Goal: Task Accomplishment & Management: Use online tool/utility

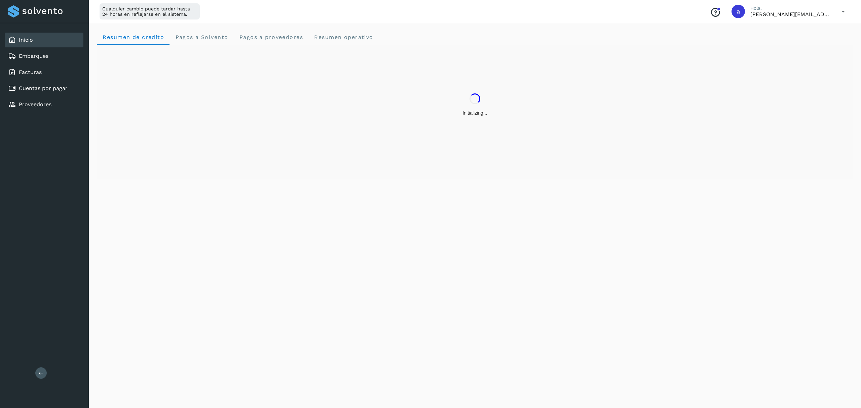
click at [33, 48] on div "Inicio Embarques Facturas Cuentas por pagar Proveedores" at bounding box center [44, 72] width 89 height 98
click at [36, 56] on link "Embarques" at bounding box center [34, 56] width 30 height 6
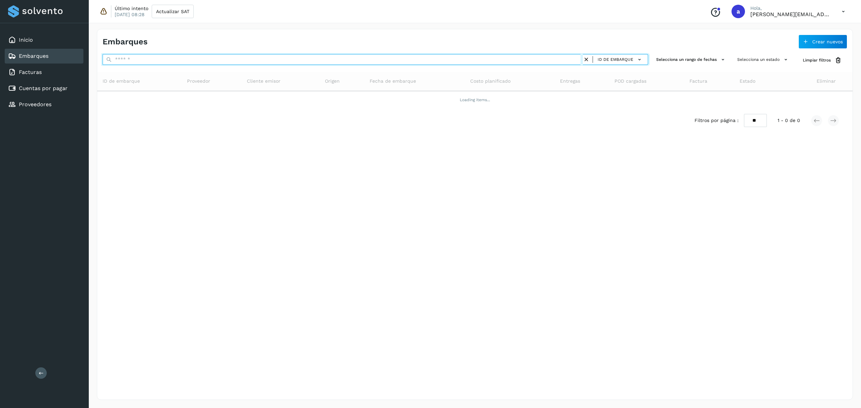
click at [142, 61] on input "text" at bounding box center [343, 59] width 480 height 11
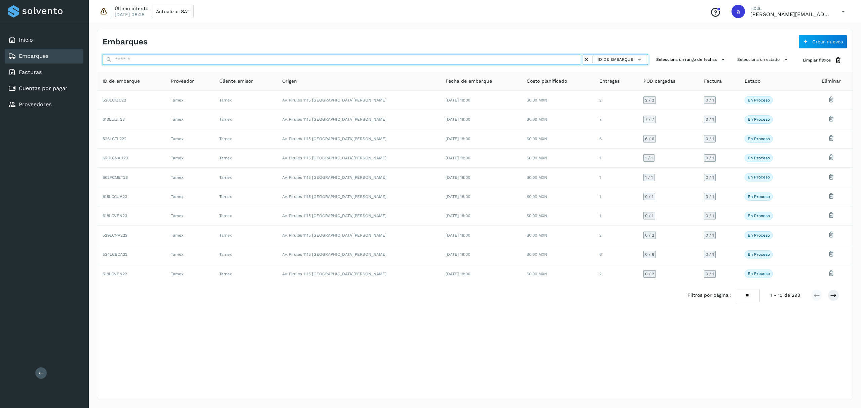
paste input "*********"
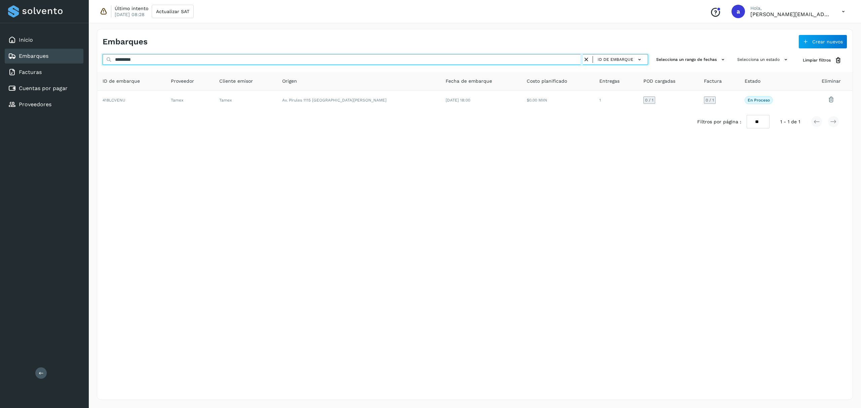
type input "*********"
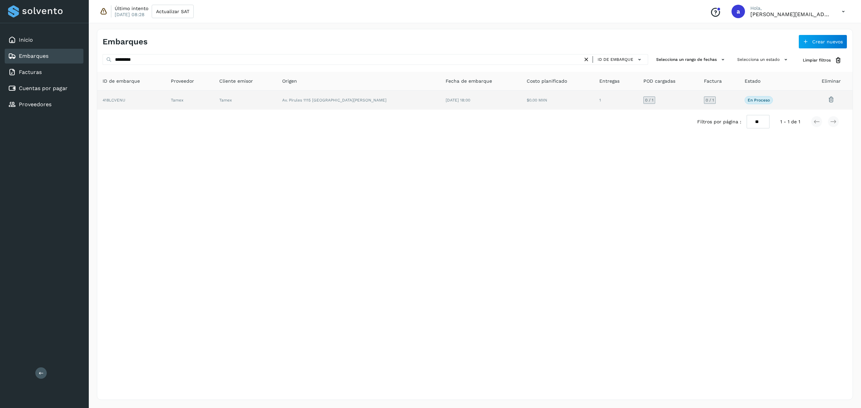
click at [521, 104] on td "[DATE] 18:00" at bounding box center [557, 100] width 73 height 19
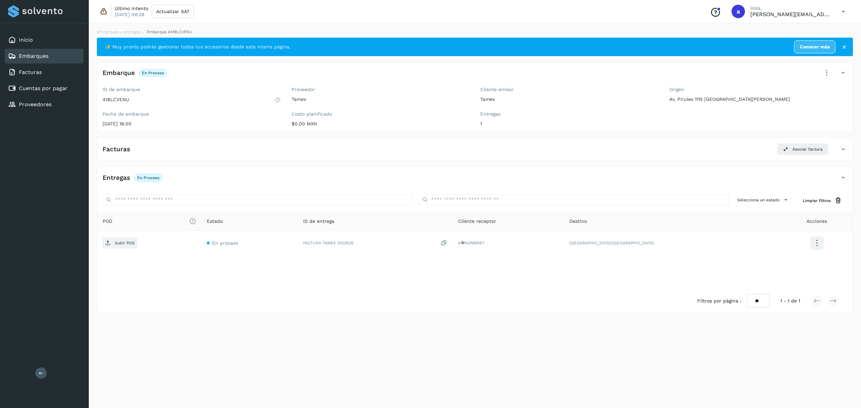
click at [58, 56] on div "Embarques" at bounding box center [44, 56] width 79 height 15
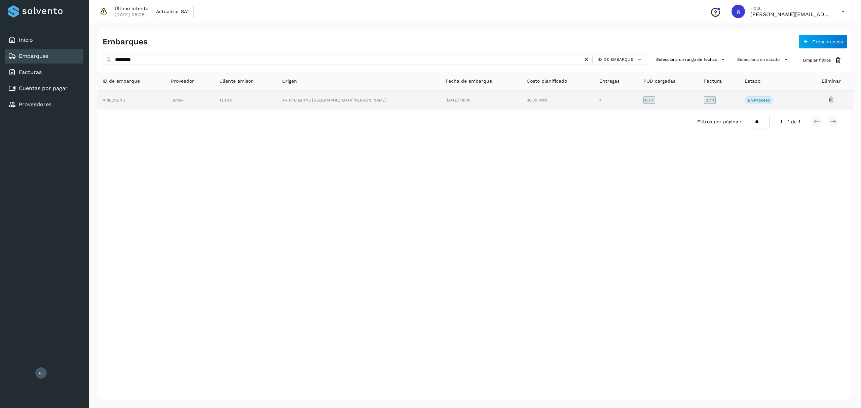
click at [594, 108] on td "$0.00 MXN" at bounding box center [616, 100] width 44 height 19
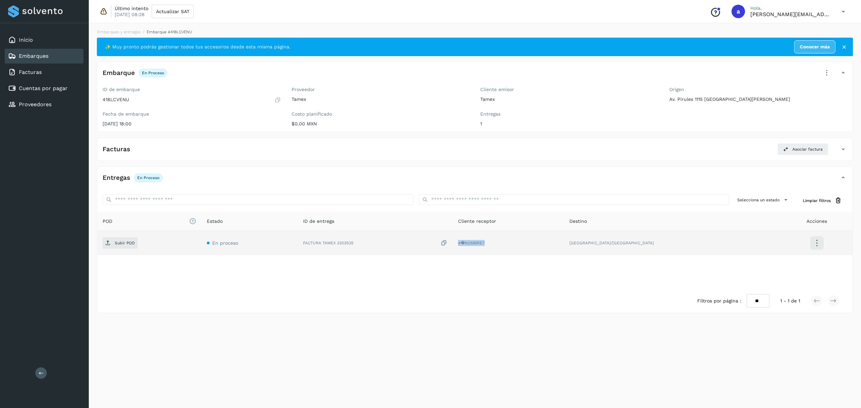
drag, startPoint x: 466, startPoint y: 246, endPoint x: 493, endPoint y: 247, distance: 26.9
click at [564, 247] on td "#�NOMBRE?" at bounding box center [672, 243] width 217 height 24
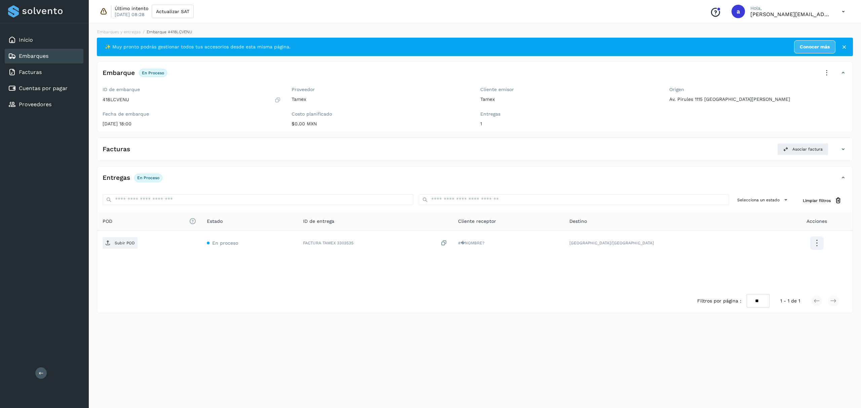
click at [496, 299] on div "Filtros por página : ** ** ** 1 - 1 de 1" at bounding box center [475, 301] width 756 height 24
click at [77, 52] on div "Embarques" at bounding box center [44, 56] width 79 height 15
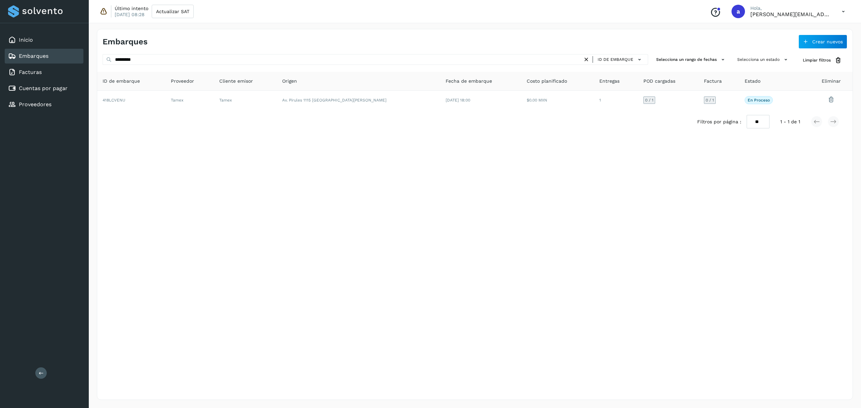
click at [589, 59] on icon at bounding box center [586, 59] width 7 height 7
click at [587, 42] on div "Embarques Crear nuevos" at bounding box center [475, 39] width 756 height 20
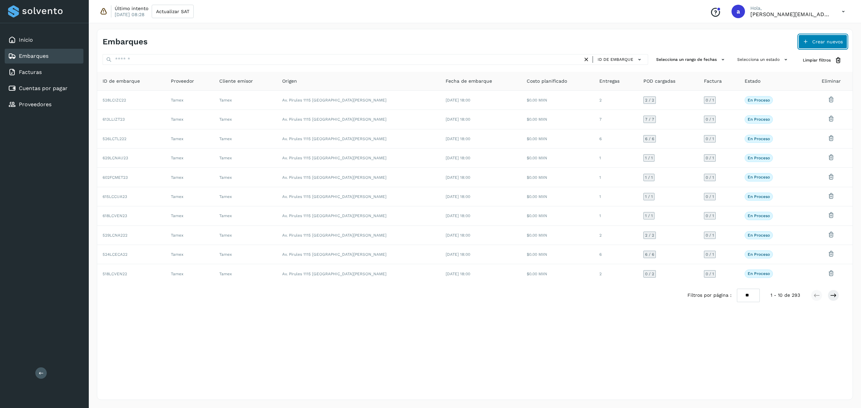
click at [819, 42] on span "Crear nuevos" at bounding box center [827, 41] width 31 height 5
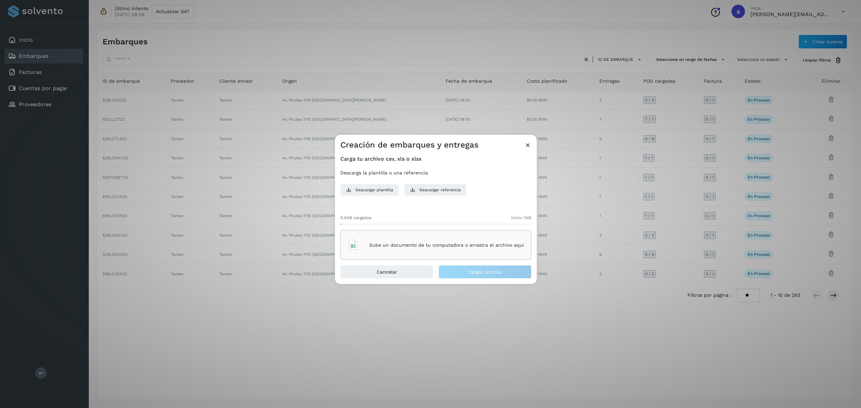
click at [536, 356] on div "Creación de embarques y entregas Carga tu archivo csv, xls o xlsx Descarga la p…" at bounding box center [430, 204] width 861 height 408
